Goal: Transaction & Acquisition: Subscribe to service/newsletter

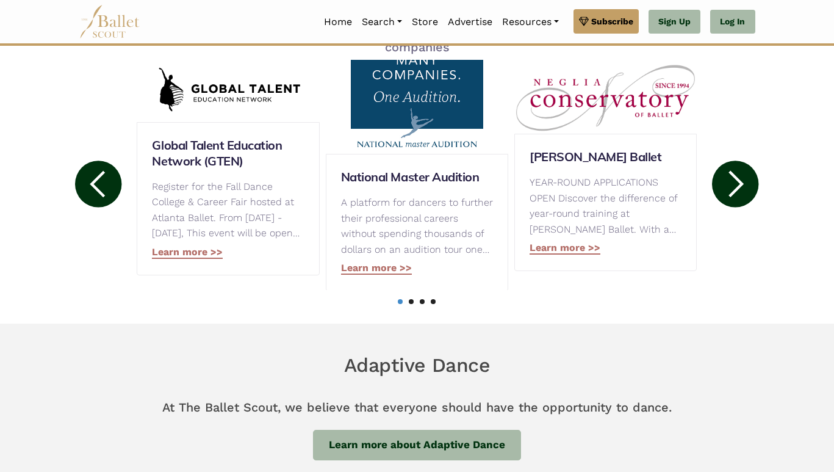
scroll to position [660, 0]
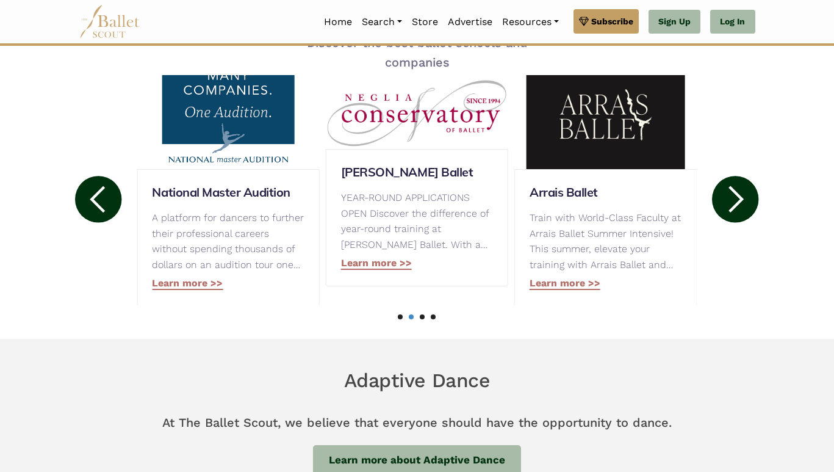
click at [743, 193] on circle at bounding box center [735, 199] width 46 height 46
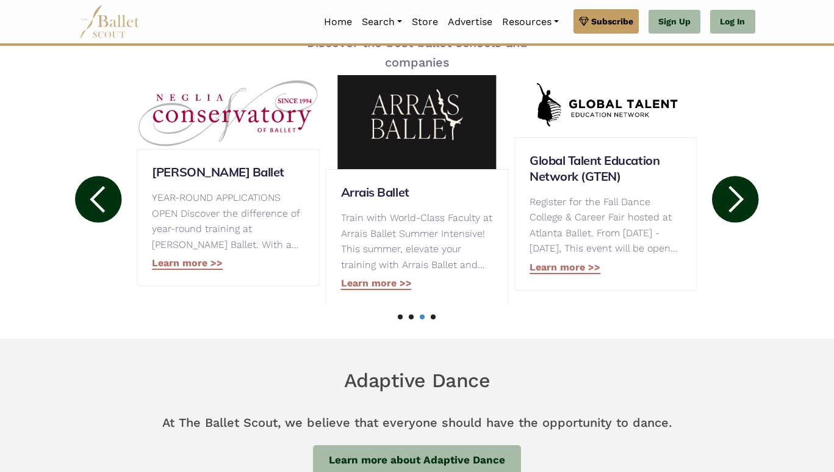
click at [743, 193] on circle at bounding box center [735, 199] width 46 height 46
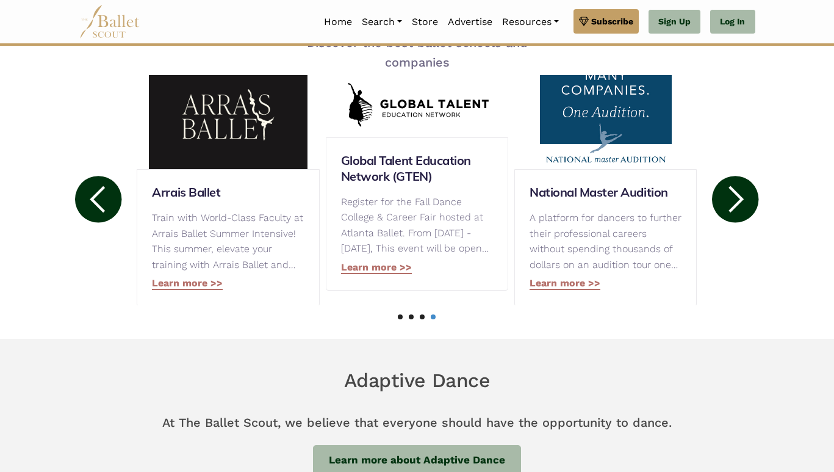
click at [743, 193] on circle at bounding box center [735, 199] width 46 height 46
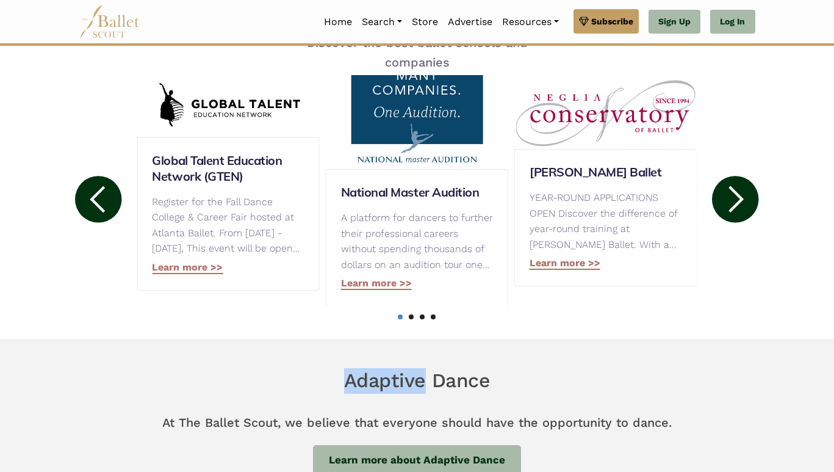
click at [743, 193] on circle at bounding box center [735, 199] width 46 height 46
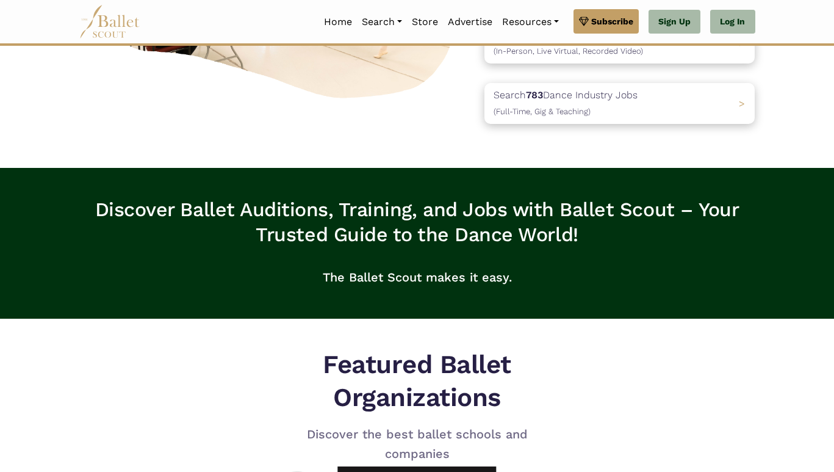
scroll to position [0, 0]
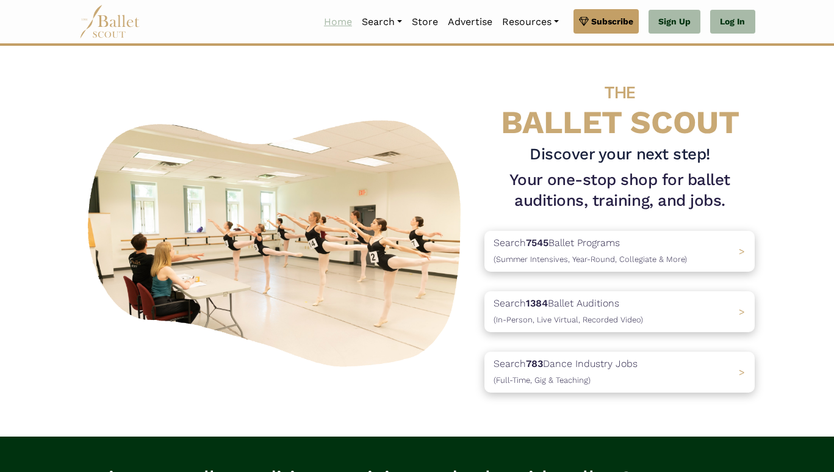
click at [338, 24] on link "Home" at bounding box center [338, 22] width 38 height 26
click at [388, 71] on link "Programs" at bounding box center [415, 69] width 117 height 19
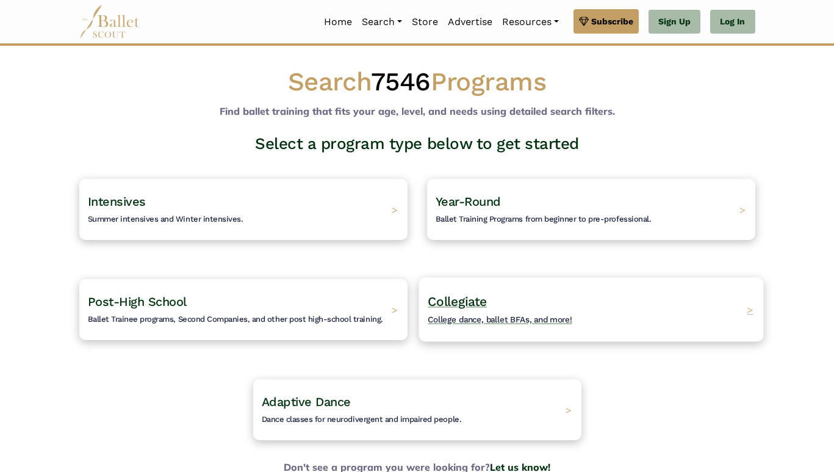
click at [478, 312] on h4 "Collegiate College dance, ballet BFAs, and more!" at bounding box center [500, 310] width 145 height 34
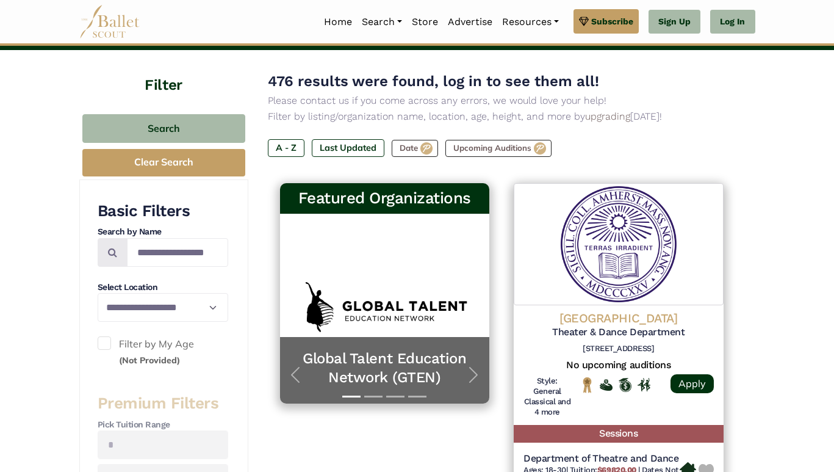
scroll to position [103, 0]
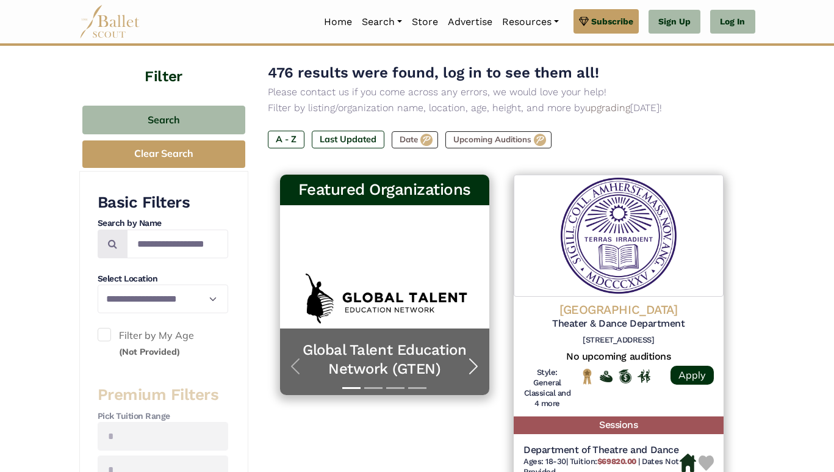
click at [472, 365] on span "button" at bounding box center [474, 366] width 20 height 20
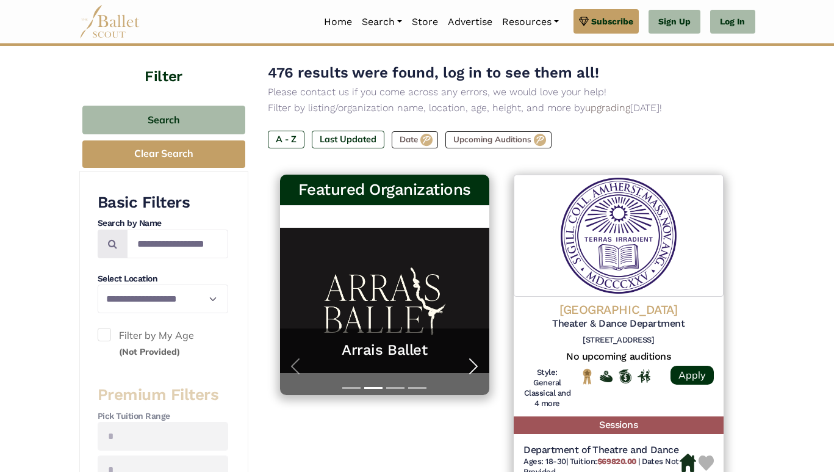
click at [472, 365] on span "button" at bounding box center [474, 366] width 20 height 20
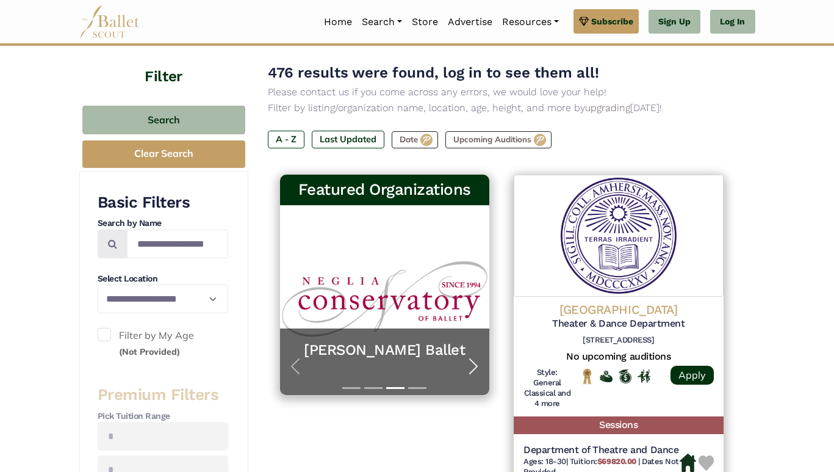
click at [472, 365] on span "button" at bounding box center [474, 366] width 20 height 20
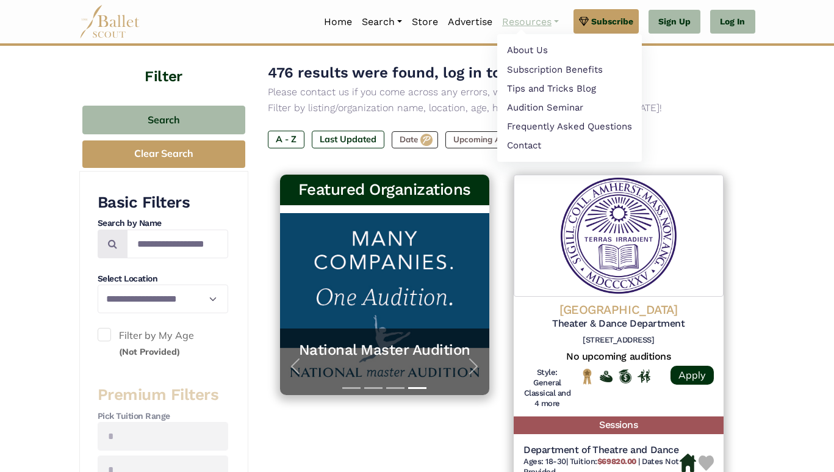
click at [522, 20] on link "Resources" at bounding box center [530, 22] width 67 height 26
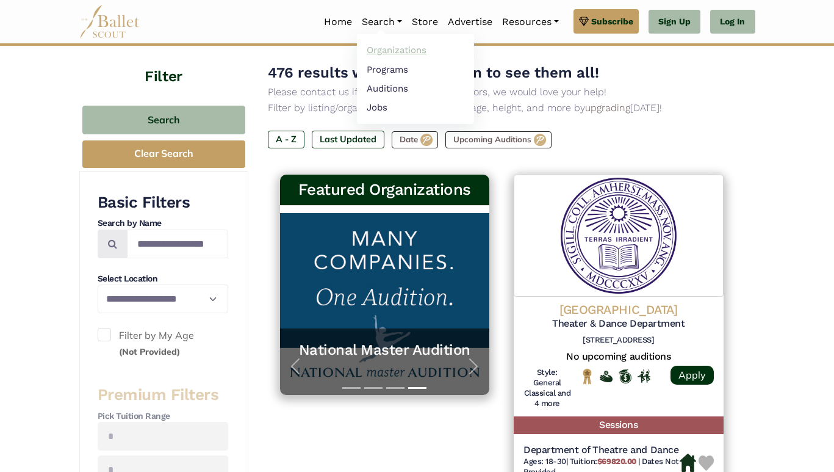
click at [388, 48] on link "Organizations" at bounding box center [415, 50] width 117 height 19
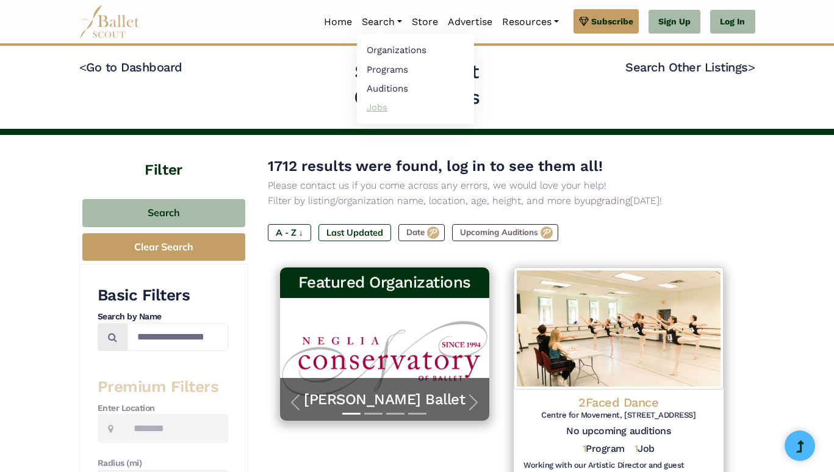
click at [372, 109] on link "Jobs" at bounding box center [415, 107] width 117 height 19
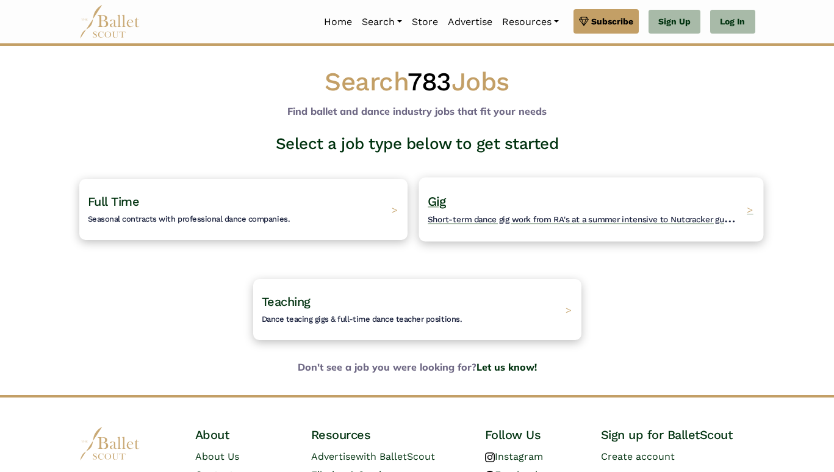
click at [478, 210] on h4 "Gig Short-term dance gig work from RA's at a summer intensive to Nutcracker gue…" at bounding box center [584, 210] width 312 height 34
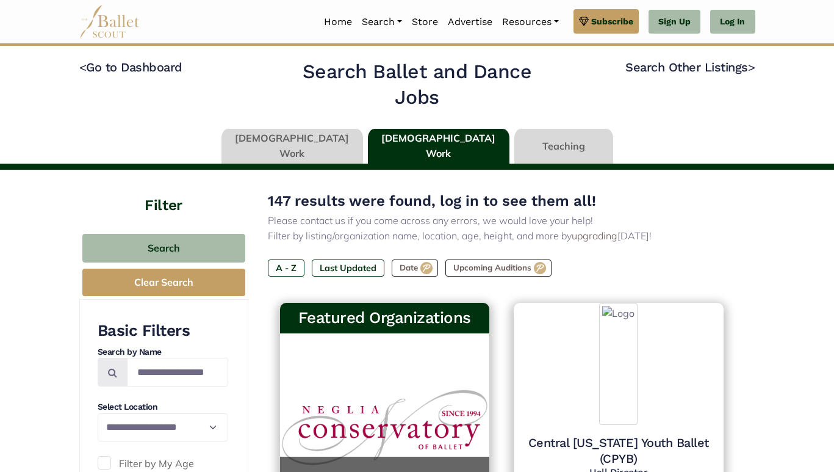
type input "******"
type input "*****"
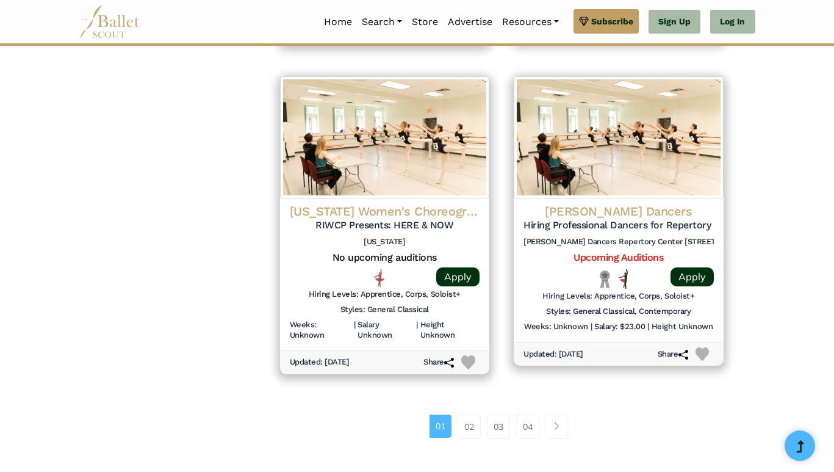
scroll to position [1650, 0]
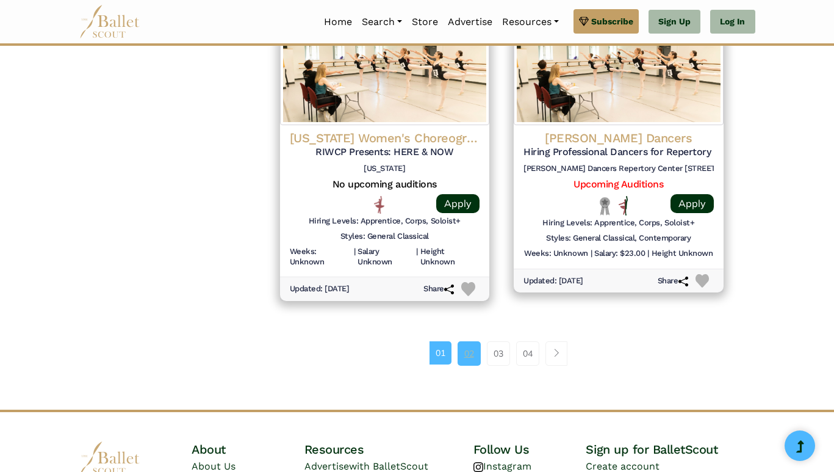
click at [469, 359] on link "02" at bounding box center [469, 353] width 23 height 24
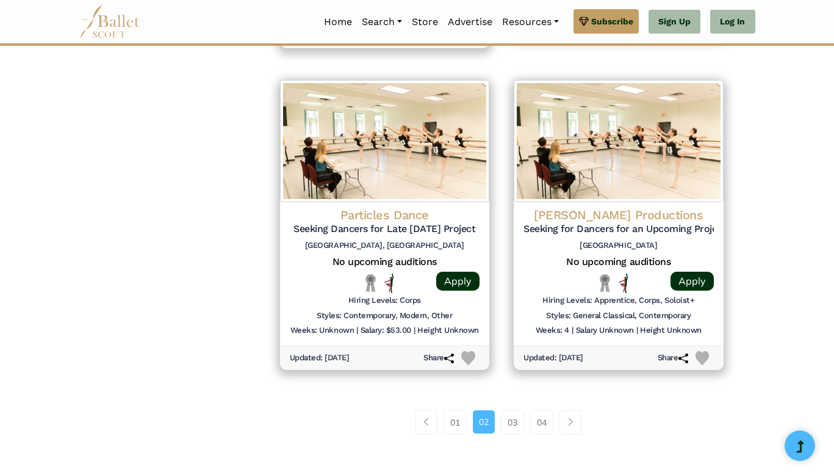
scroll to position [1547, 0]
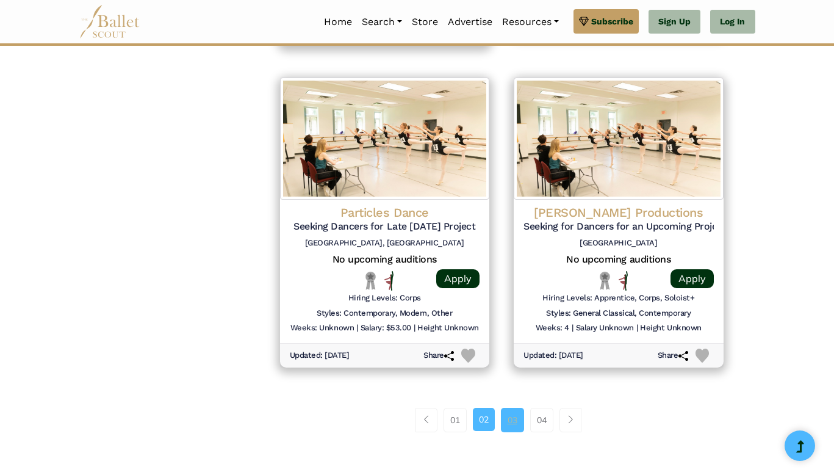
click at [512, 419] on link "03" at bounding box center [512, 420] width 23 height 24
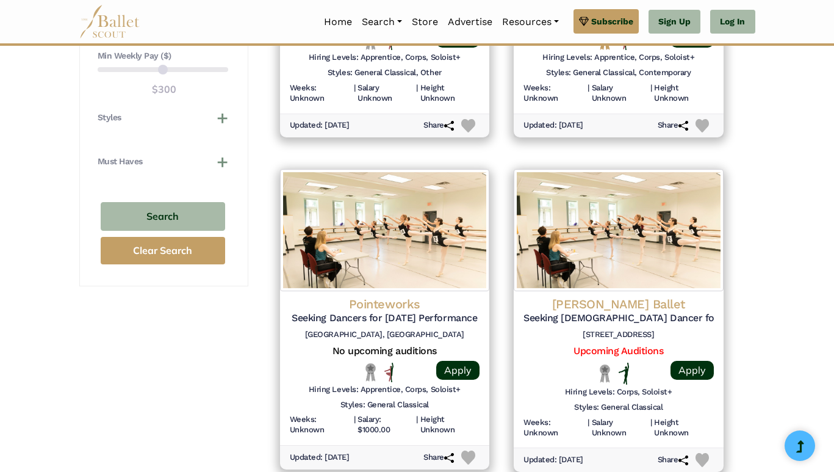
scroll to position [1144, 0]
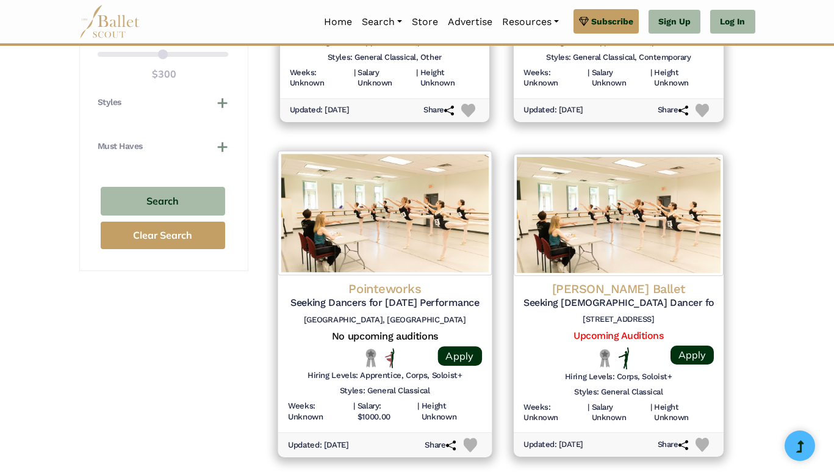
click at [350, 299] on h5 "Seeking Dancers for [DATE] Performance" at bounding box center [384, 303] width 194 height 13
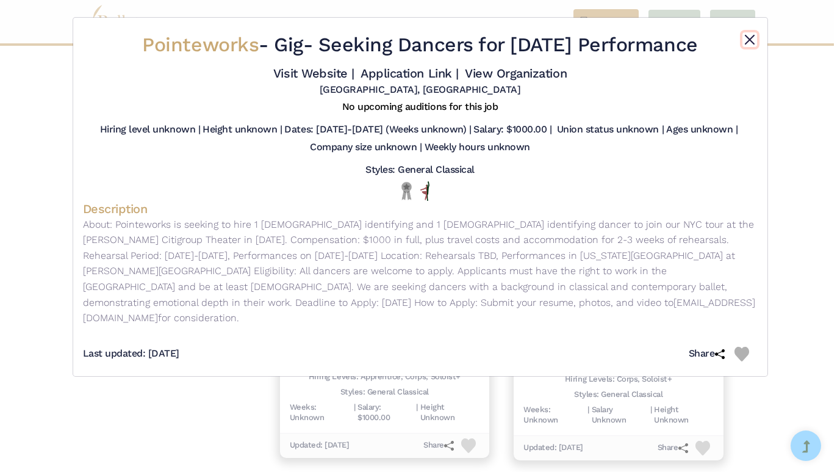
click at [748, 36] on button "Close" at bounding box center [750, 39] width 15 height 15
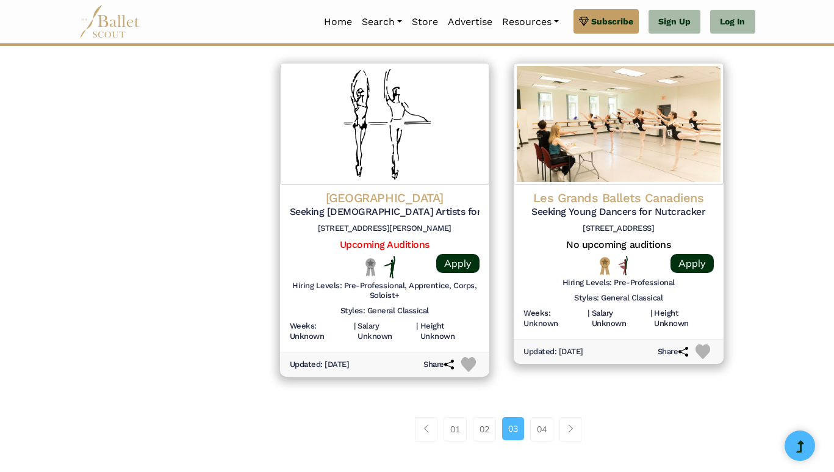
scroll to position [1576, 0]
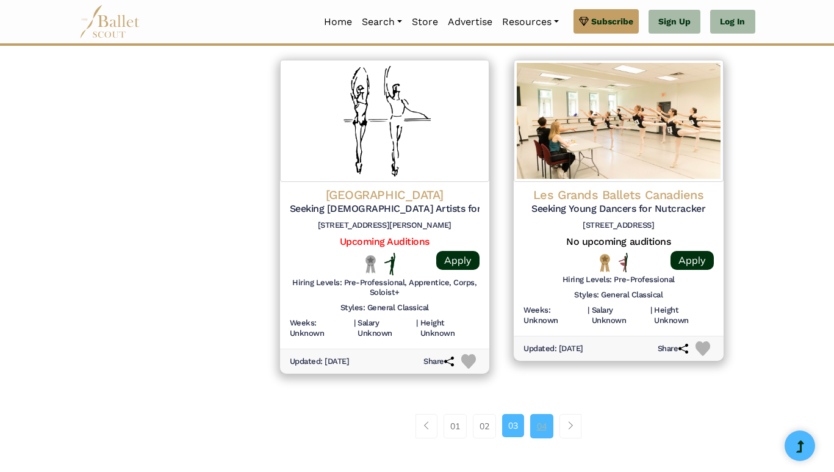
click at [539, 425] on link "04" at bounding box center [541, 426] width 23 height 24
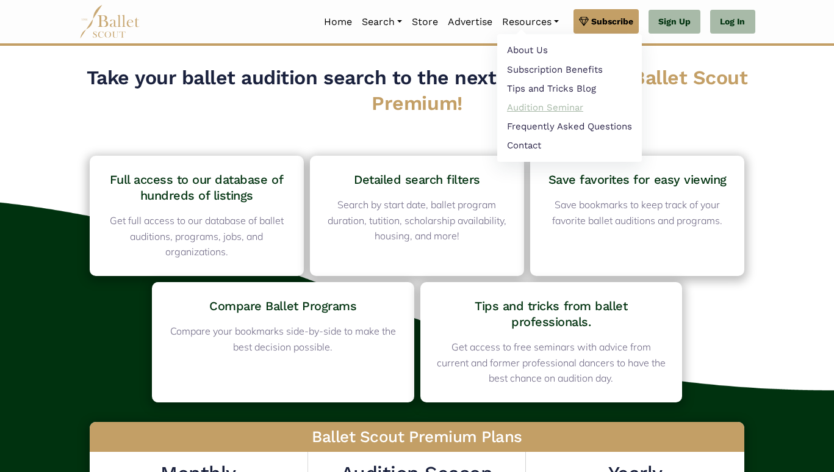
click at [527, 103] on link "Audition Seminar" at bounding box center [569, 107] width 145 height 19
